Goal: Information Seeking & Learning: Learn about a topic

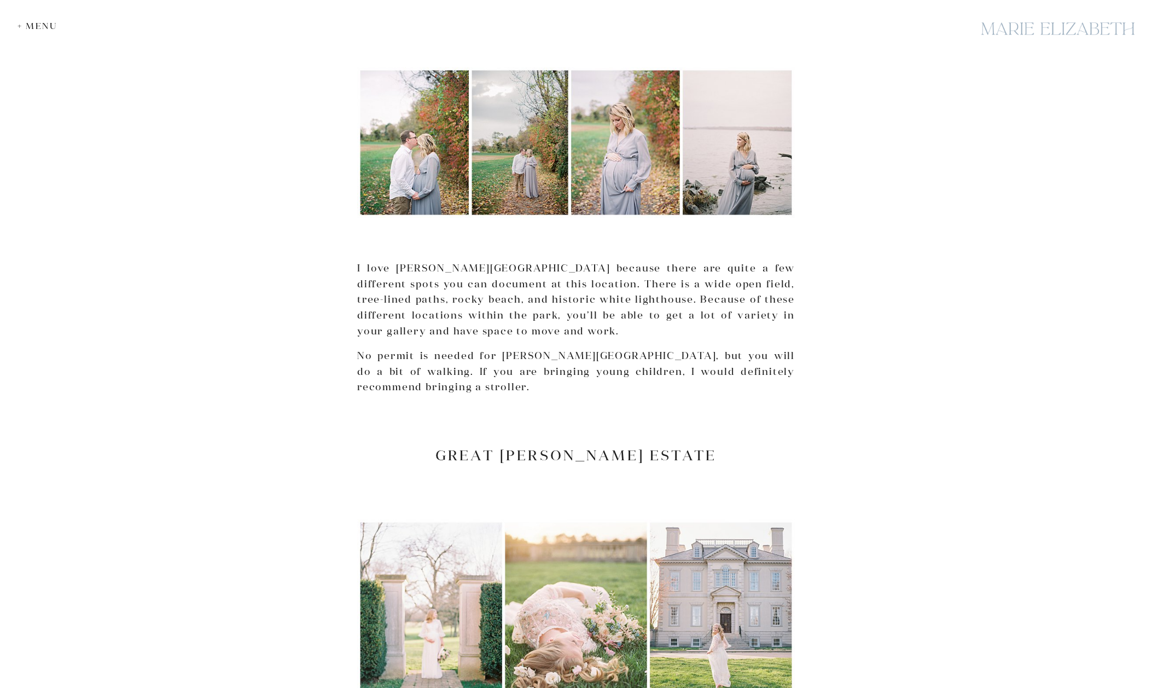
scroll to position [3186, 0]
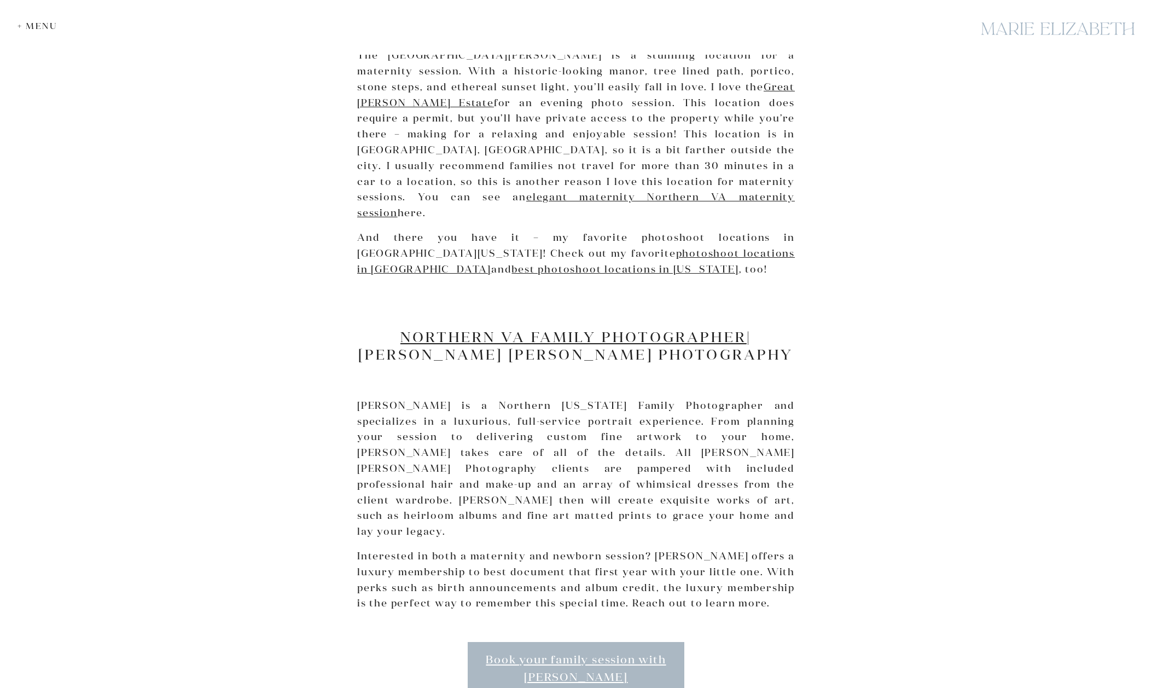
scroll to position [3437, 0]
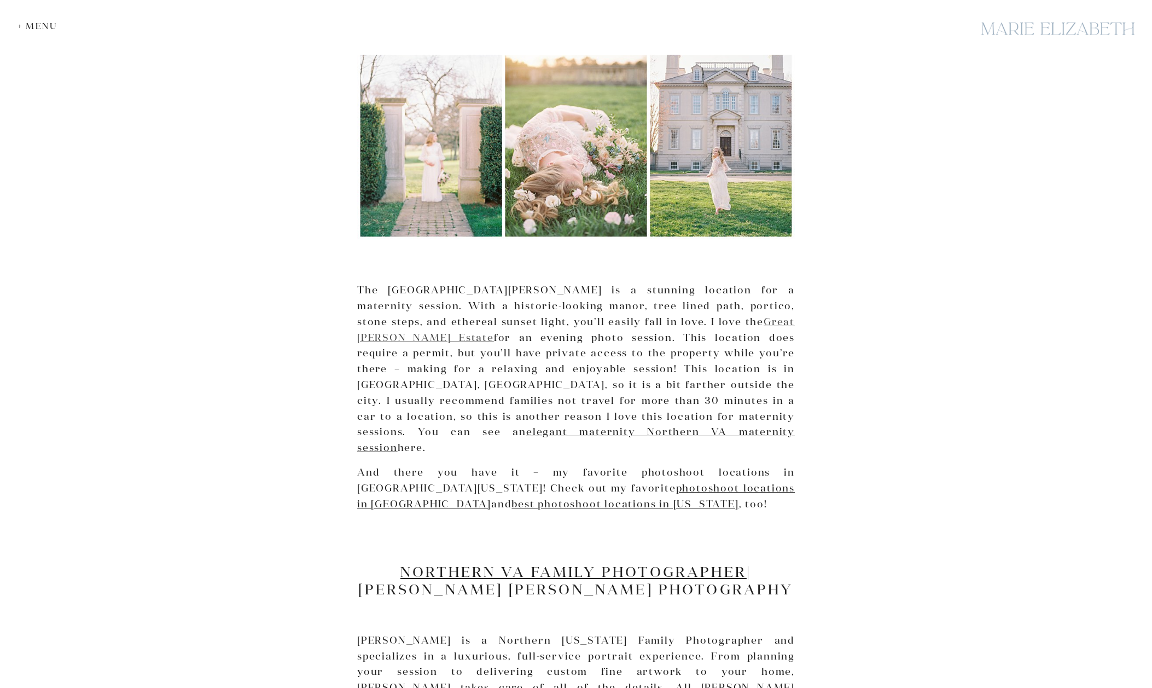
click at [684, 315] on link "Great Marsh Estate" at bounding box center [576, 329] width 438 height 28
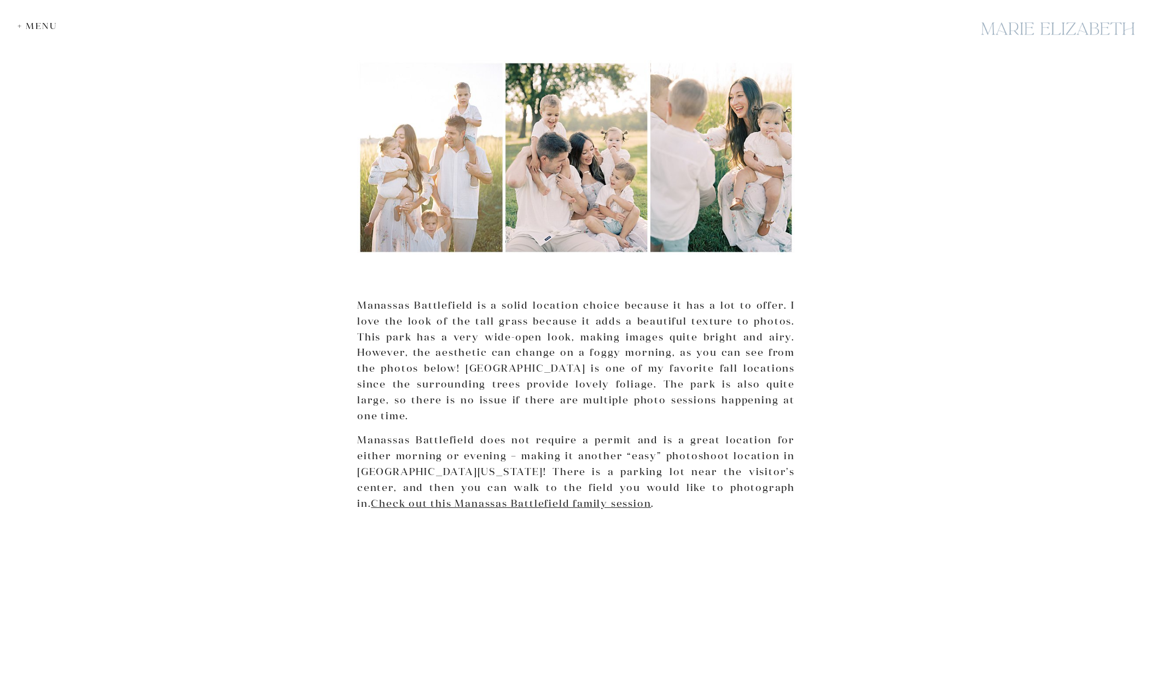
scroll to position [1596, 0]
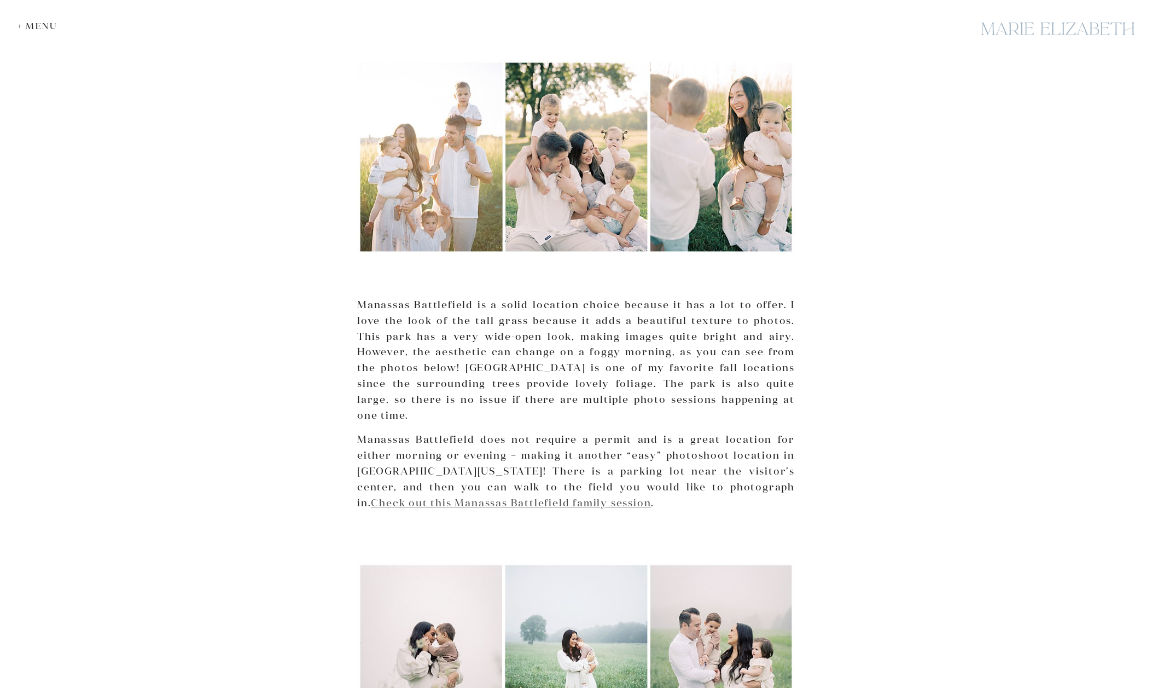
click at [488, 496] on link "Check out this Manassas Battlefield family session" at bounding box center [511, 502] width 280 height 13
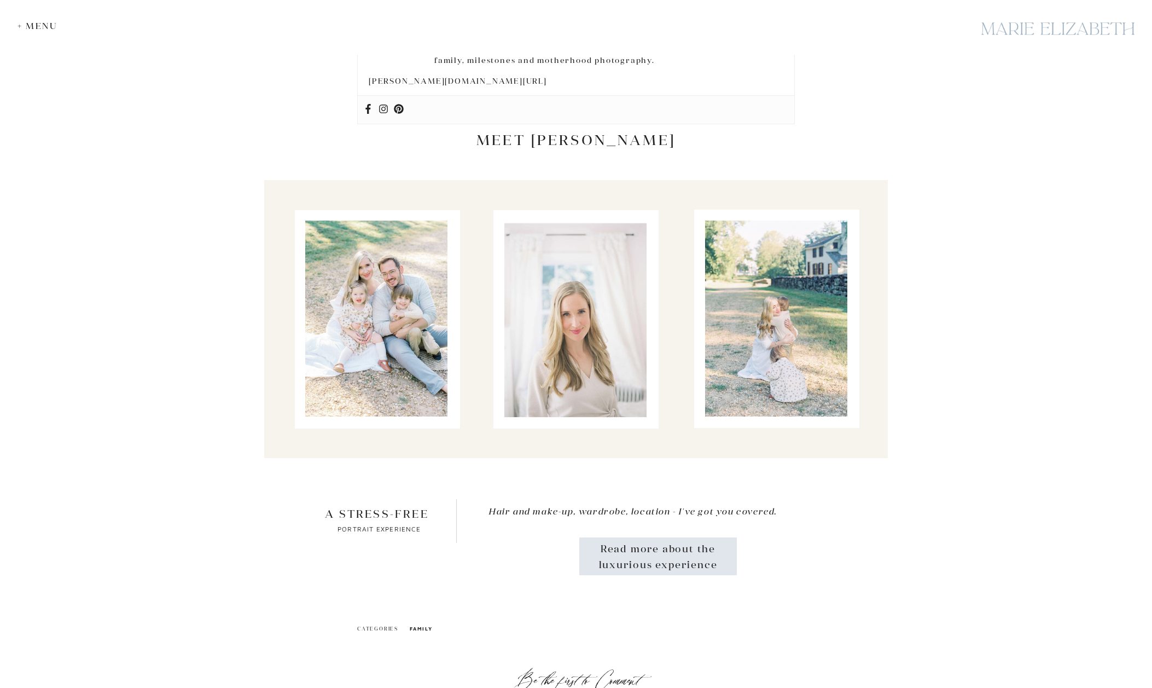
scroll to position [3599, 0]
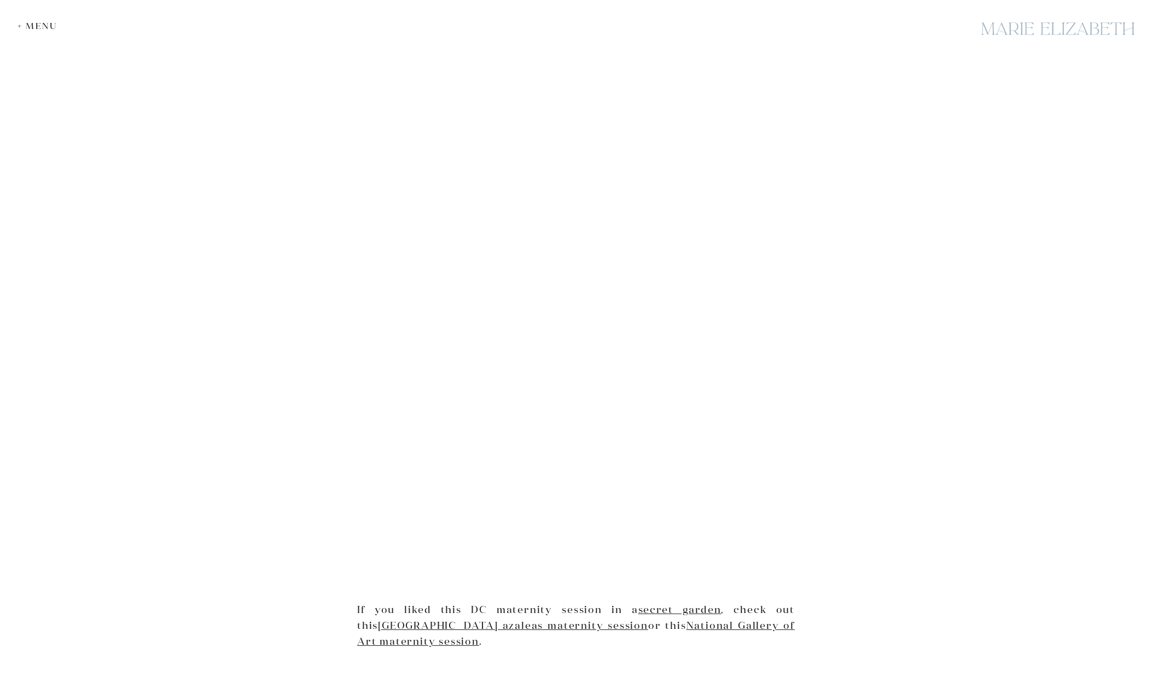
scroll to position [1283, 0]
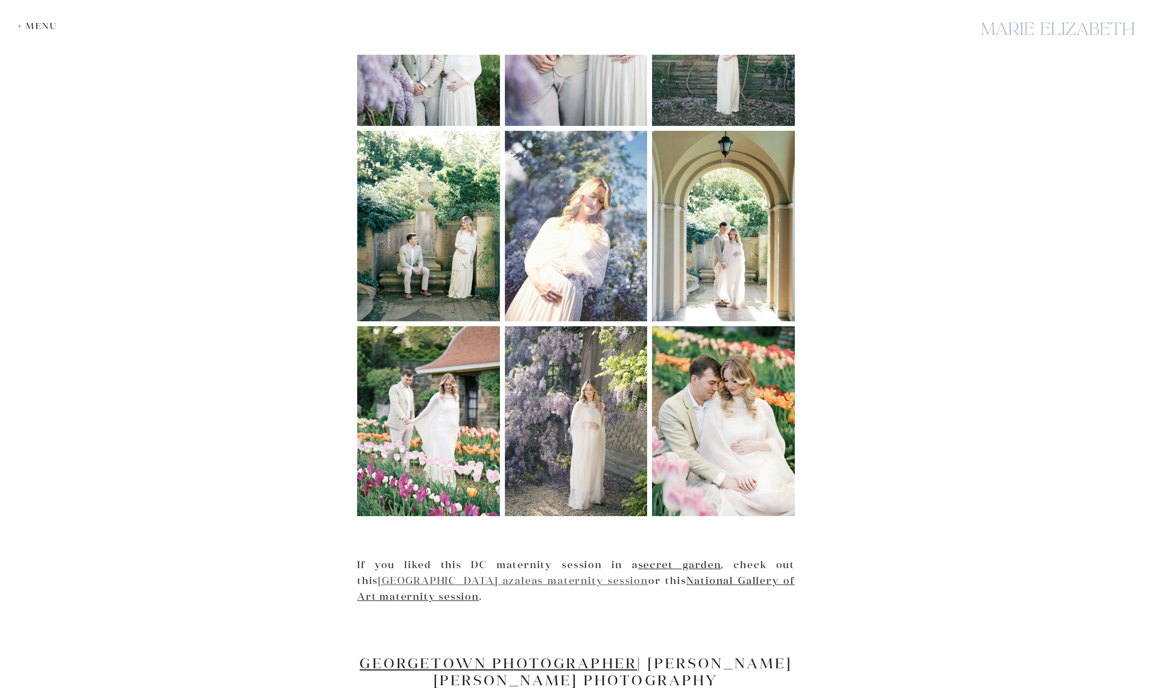
click at [563, 579] on link "National Arboretum azaleas maternity session" at bounding box center [513, 580] width 270 height 13
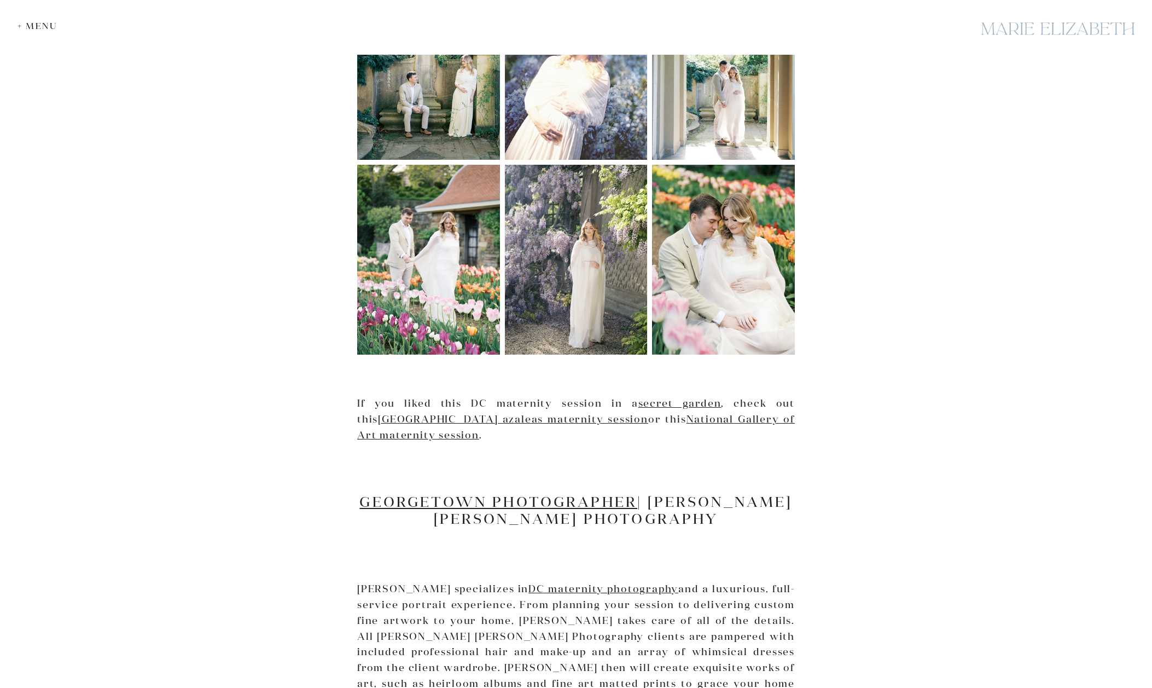
scroll to position [1642, 0]
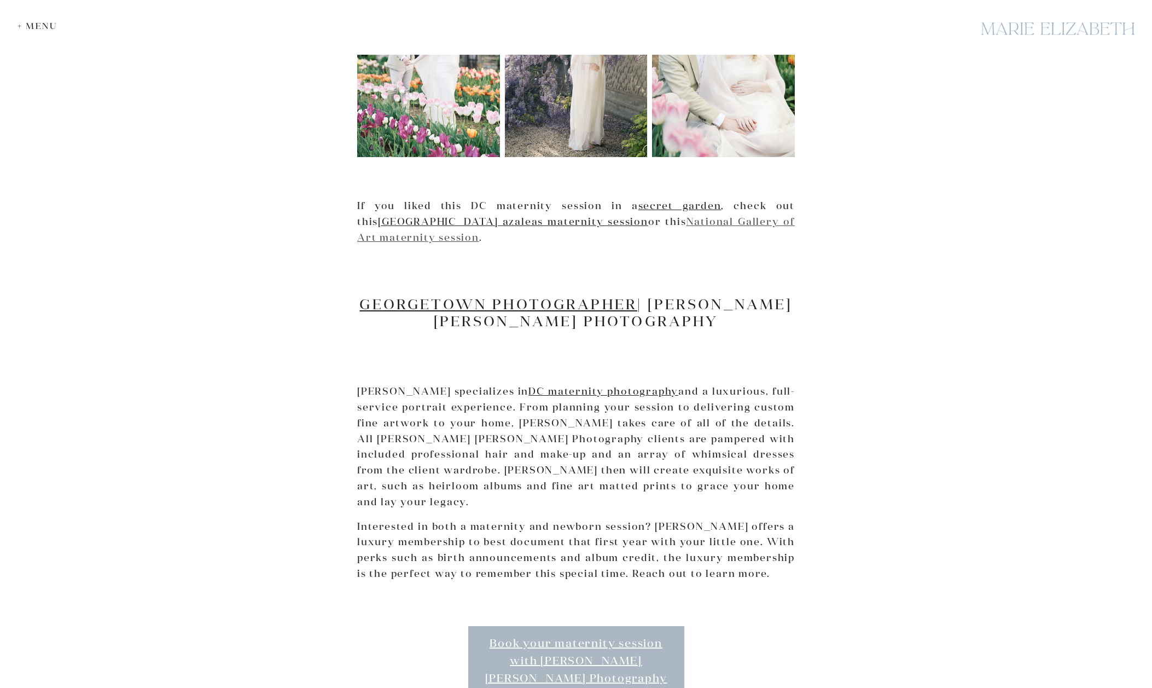
click at [734, 220] on link "National Gallery of Art maternity session" at bounding box center [576, 229] width 438 height 28
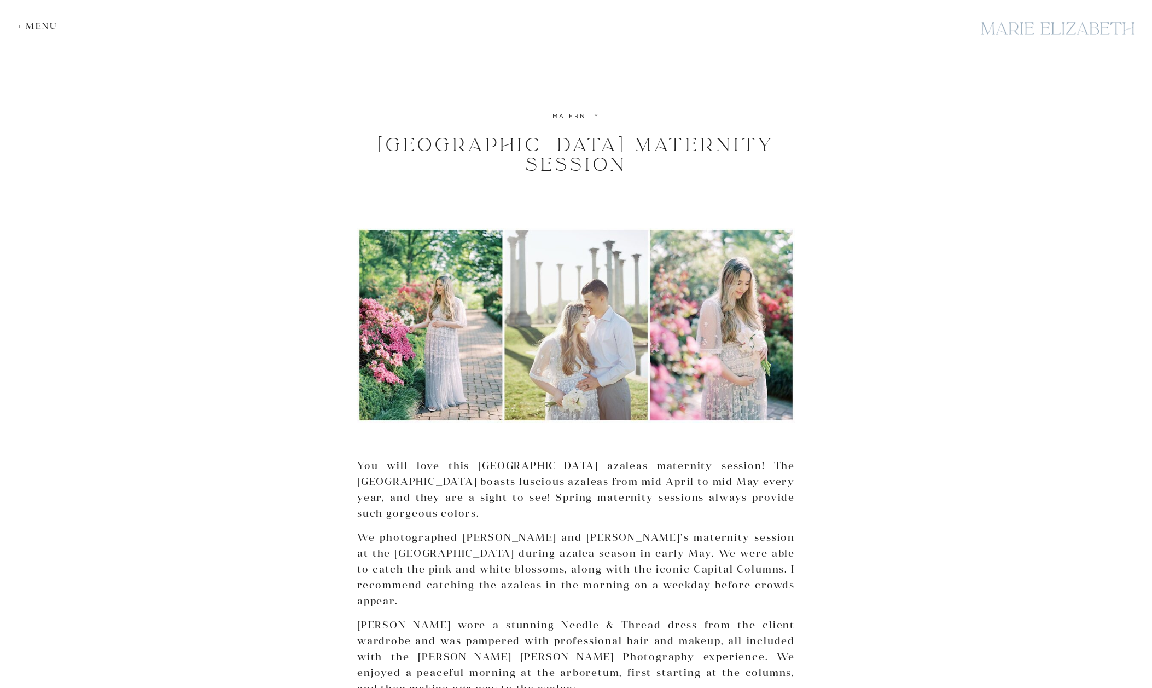
scroll to position [542, 0]
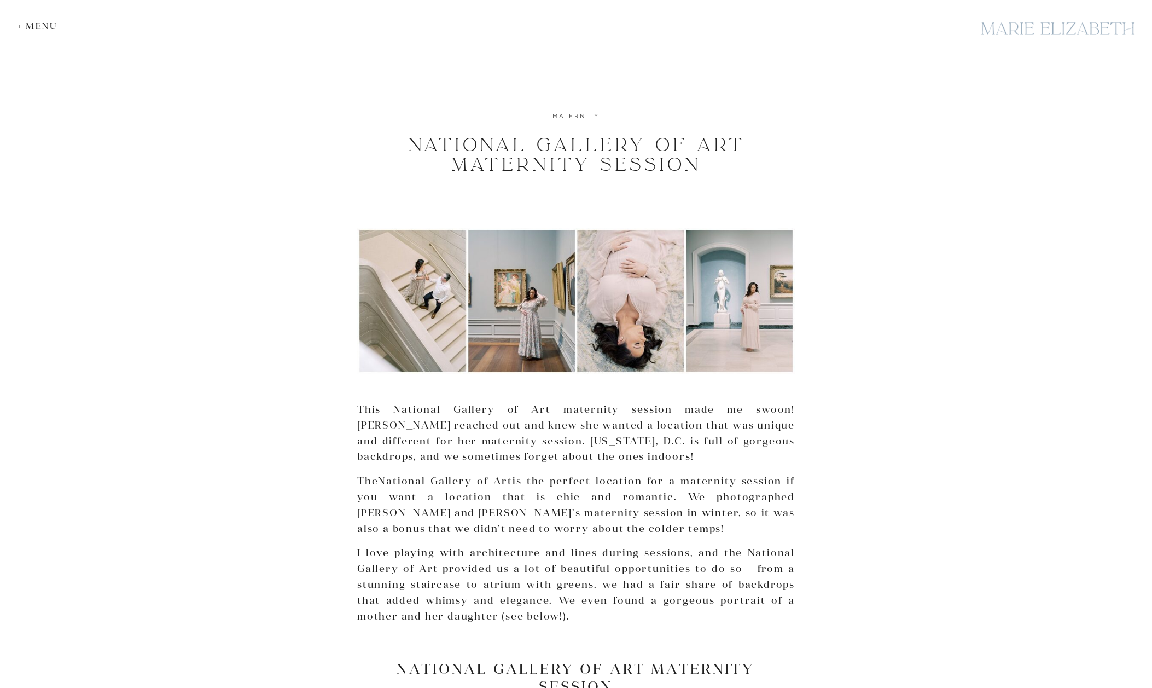
click at [575, 114] on link "maternity" at bounding box center [575, 116] width 47 height 8
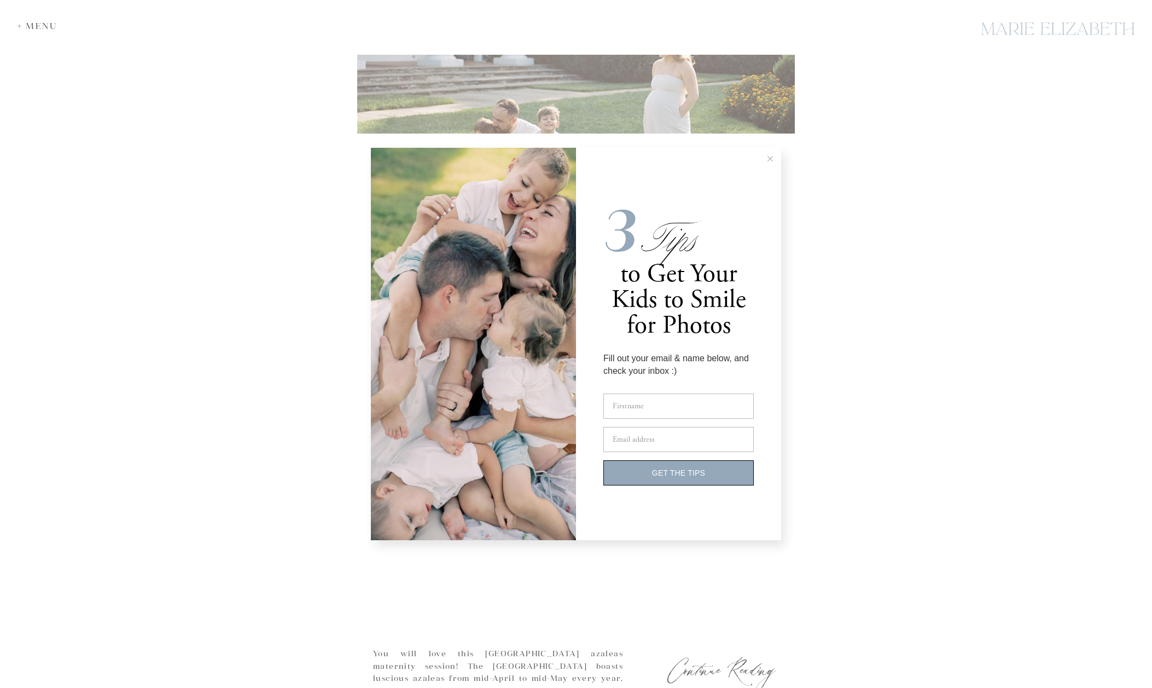
scroll to position [2534, 0]
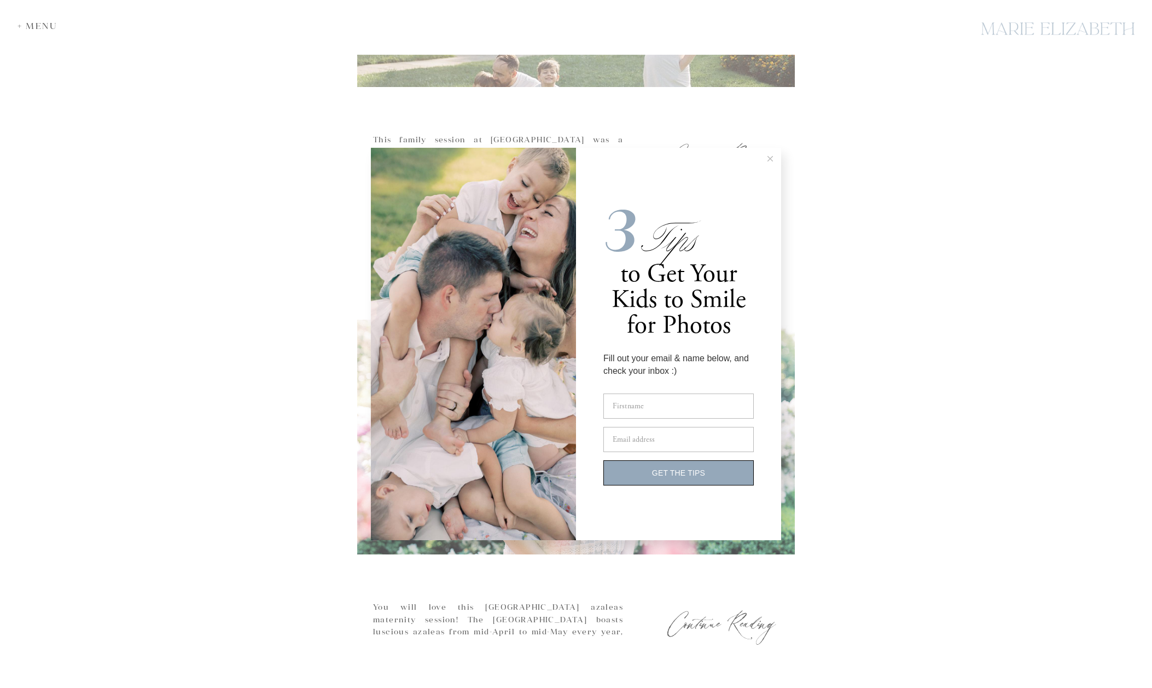
click at [771, 161] on button at bounding box center [770, 159] width 22 height 22
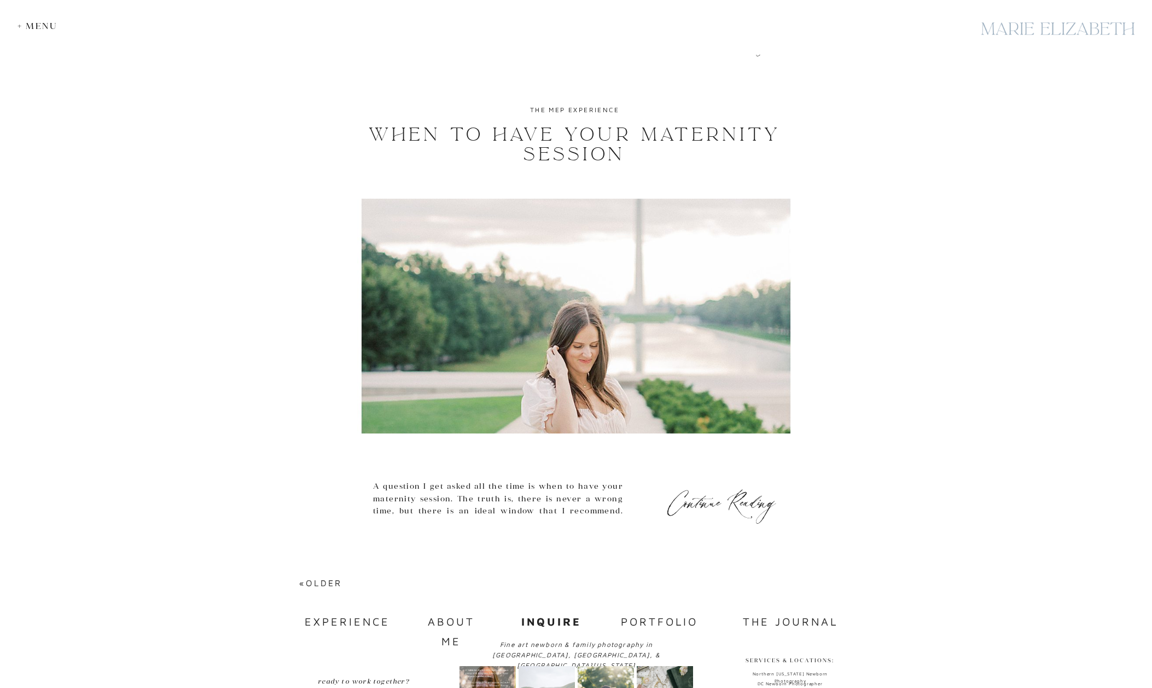
scroll to position [4636, 0]
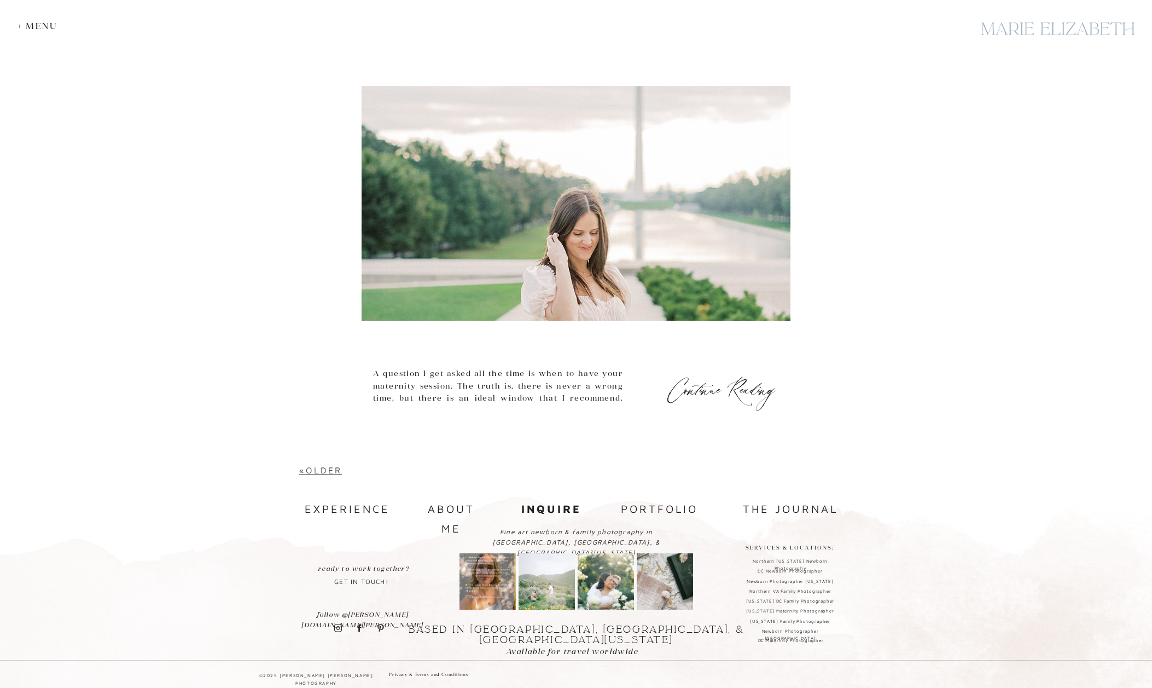
click at [323, 474] on link "«Older" at bounding box center [320, 470] width 43 height 10
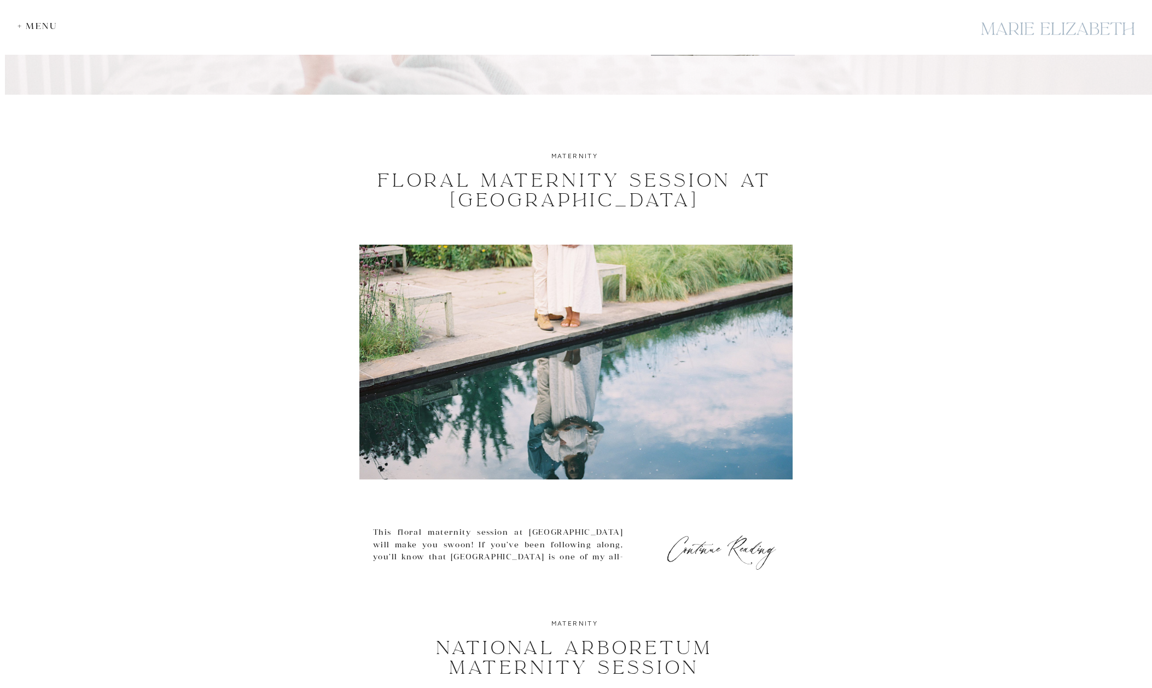
scroll to position [237, 0]
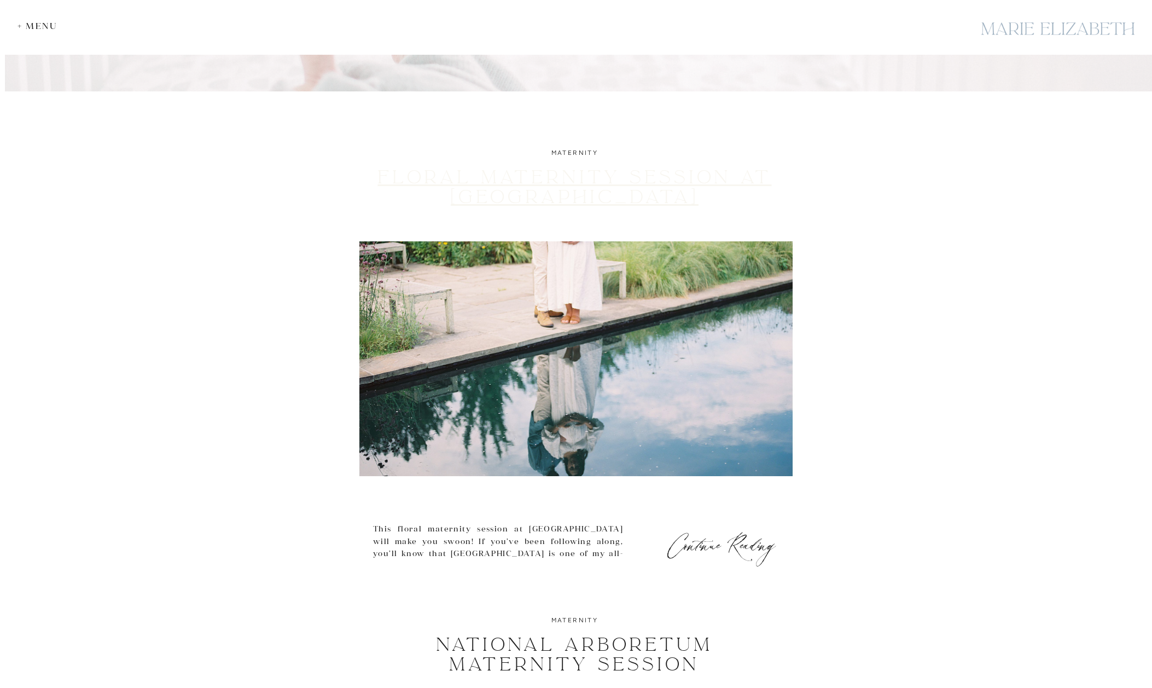
click at [595, 186] on link "Floral Maternity Session at Brookside" at bounding box center [574, 187] width 394 height 43
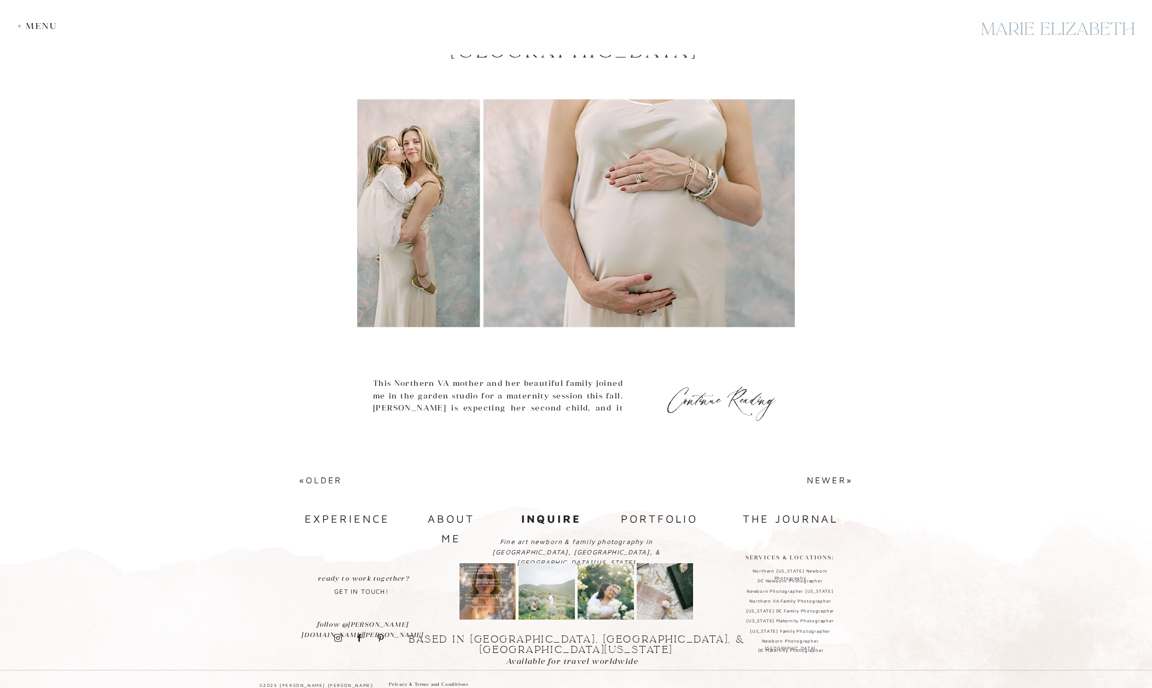
scroll to position [4599, 0]
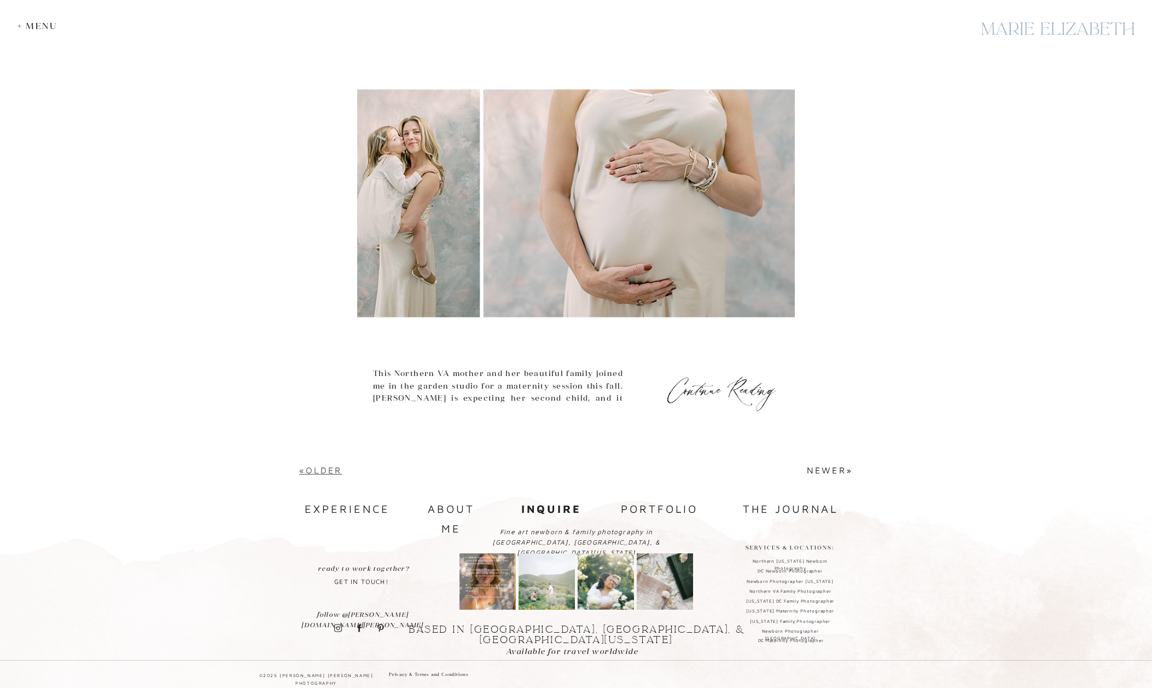
click at [318, 469] on link "«Older" at bounding box center [320, 470] width 43 height 10
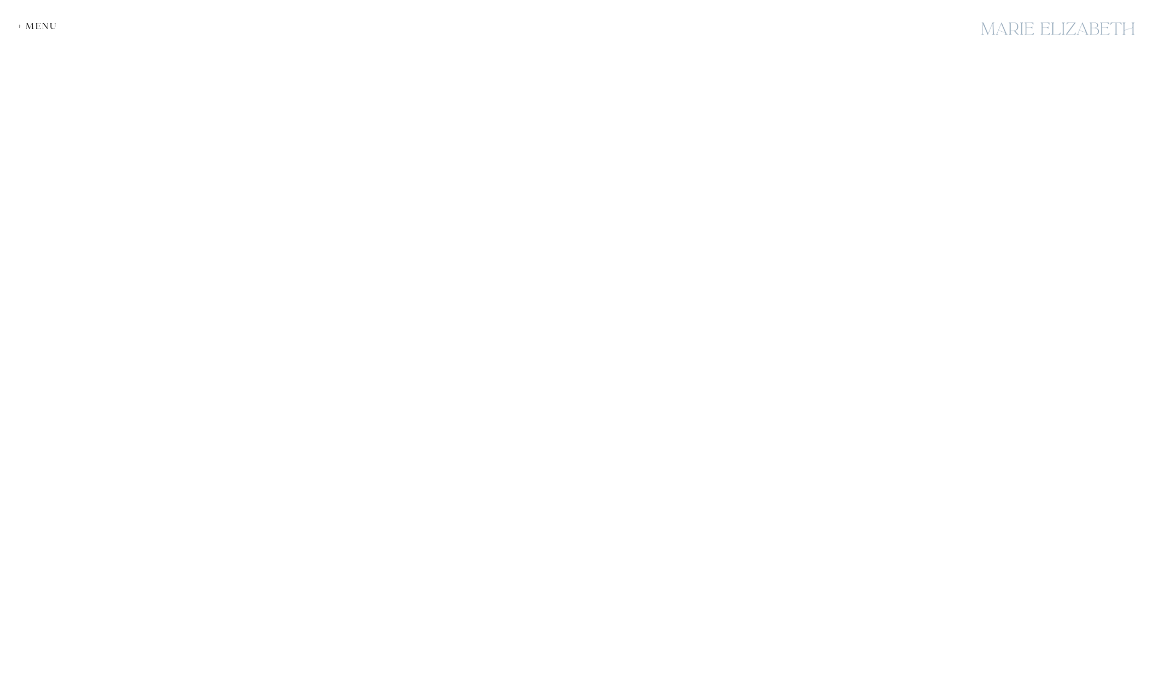
scroll to position [4826, 0]
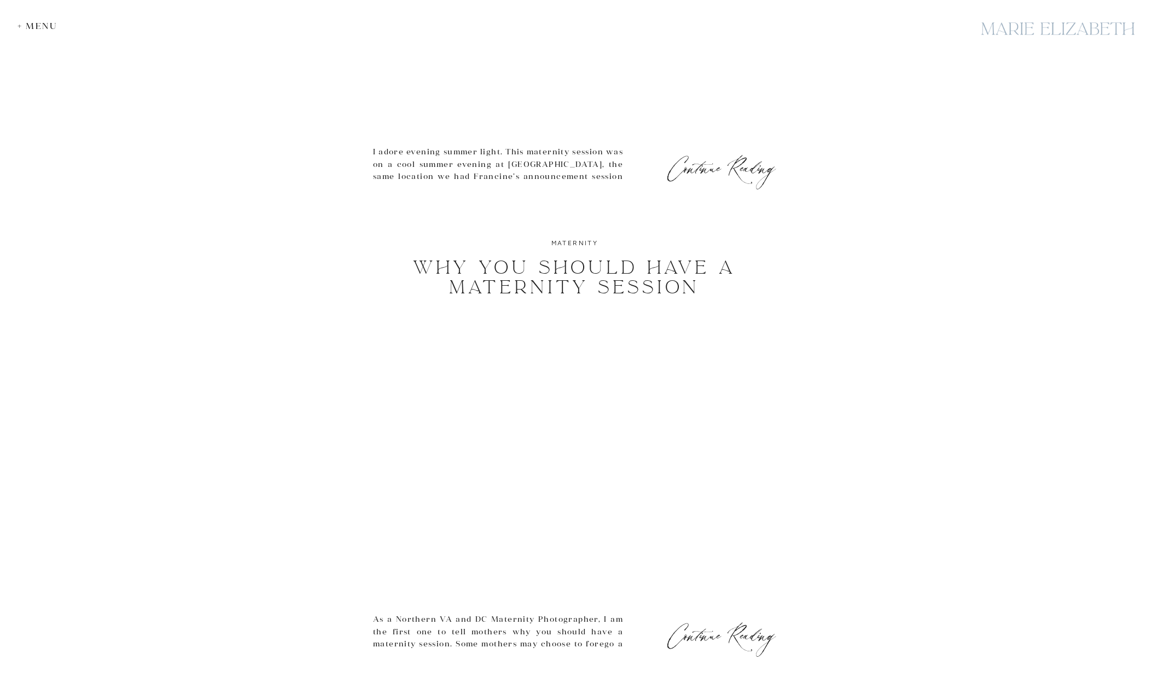
scroll to position [4599, 0]
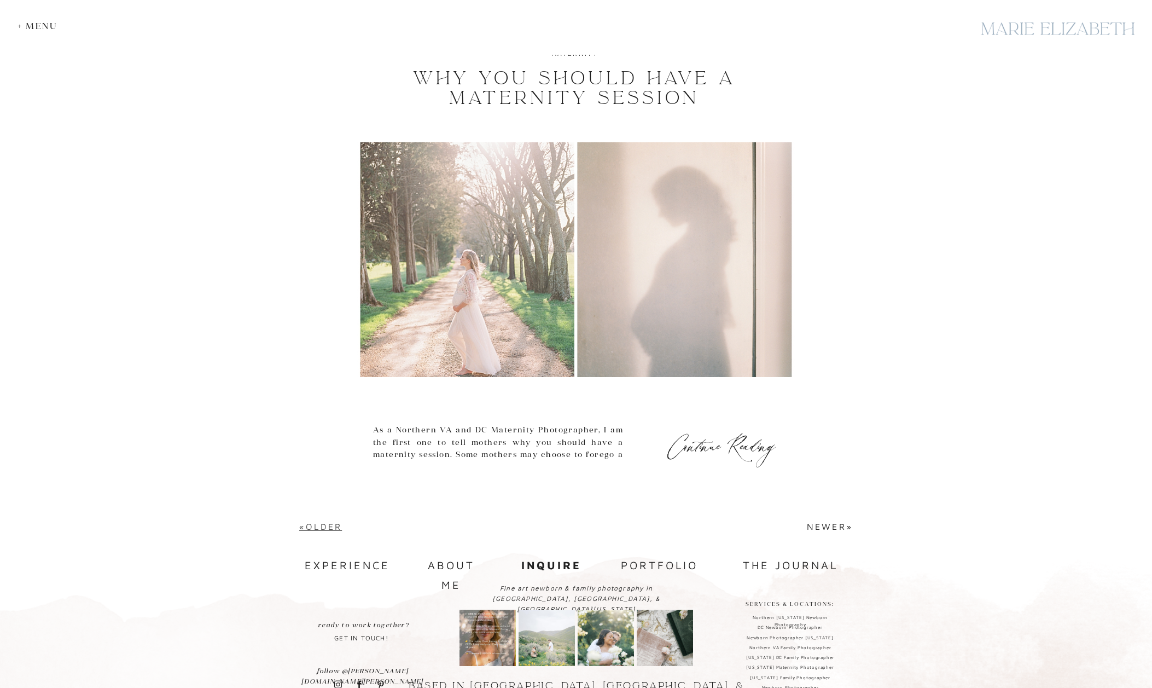
click at [313, 525] on link "«Older" at bounding box center [320, 526] width 43 height 10
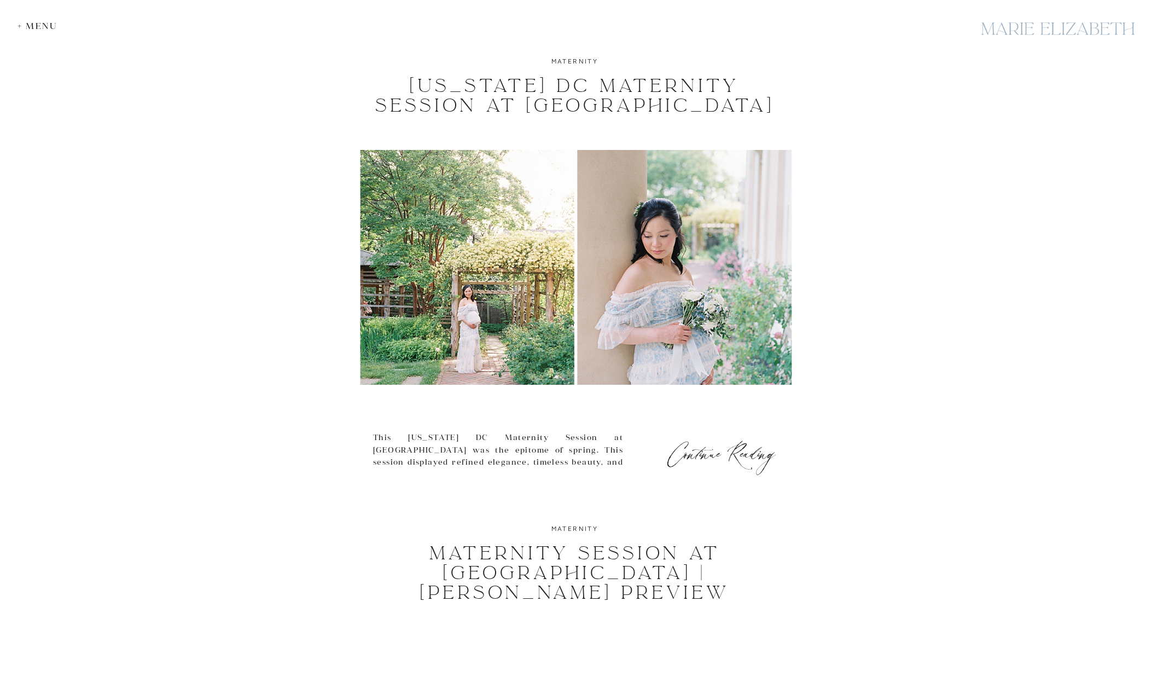
scroll to position [760, 0]
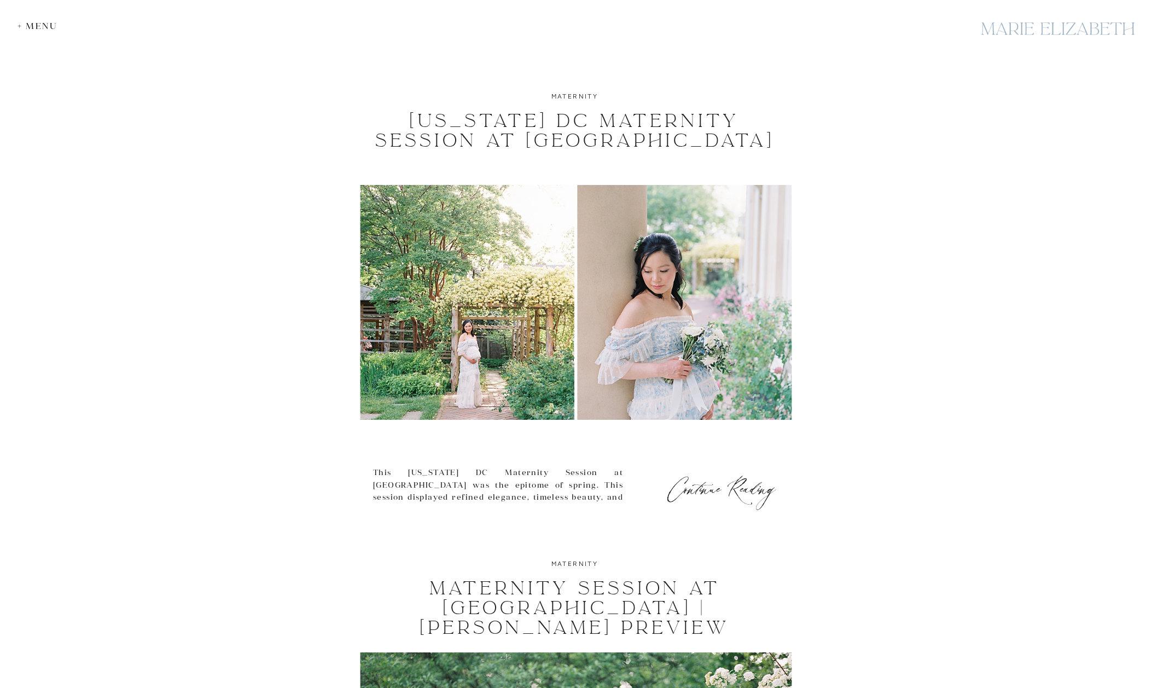
click at [536, 341] on img at bounding box center [576, 302] width 438 height 235
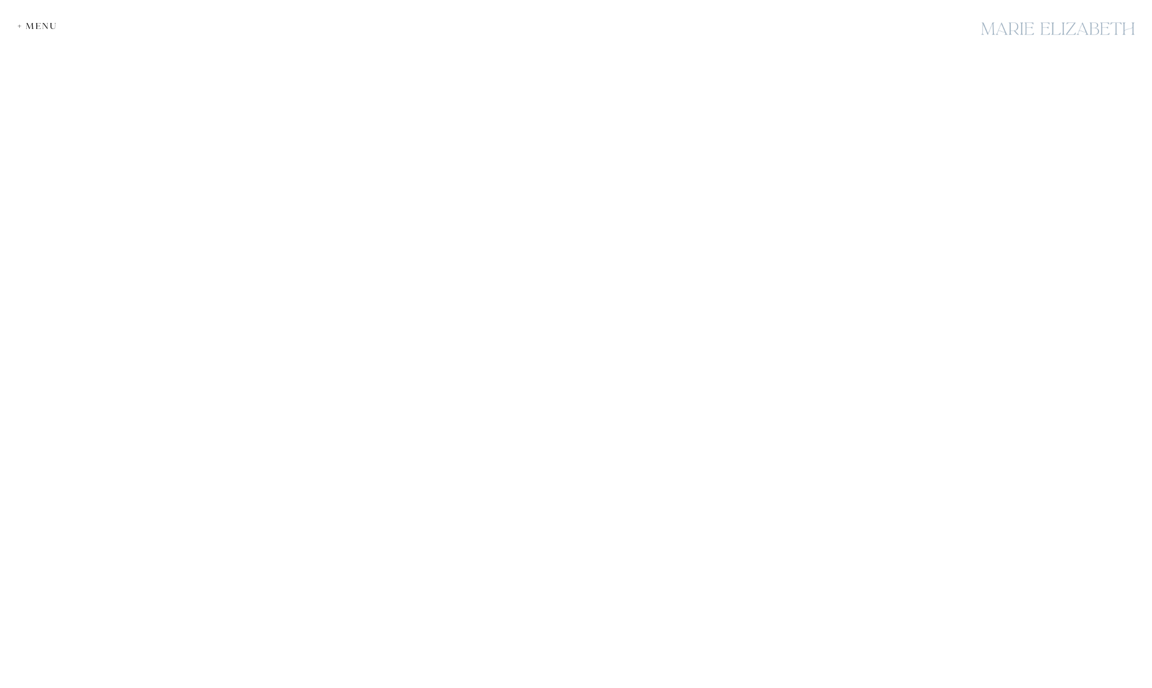
scroll to position [3362, 0]
